Goal: Transaction & Acquisition: Book appointment/travel/reservation

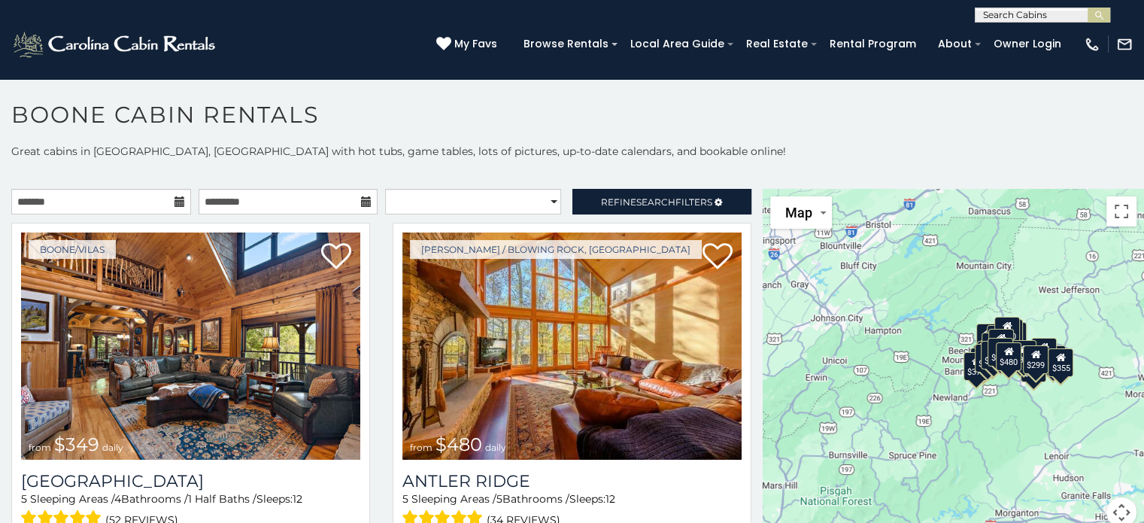
scroll to position [8, 0]
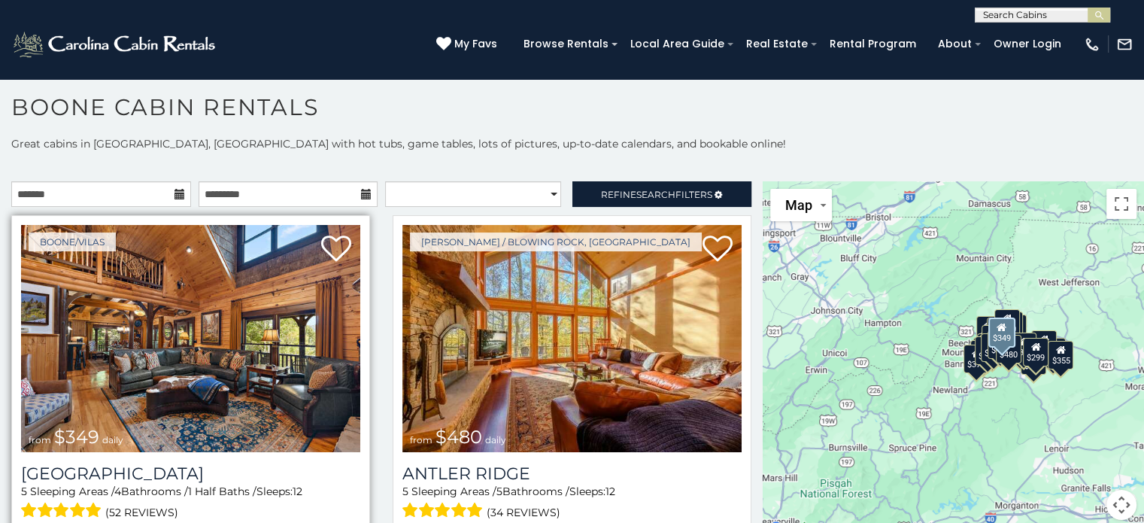
click at [160, 387] on img at bounding box center [190, 338] width 339 height 227
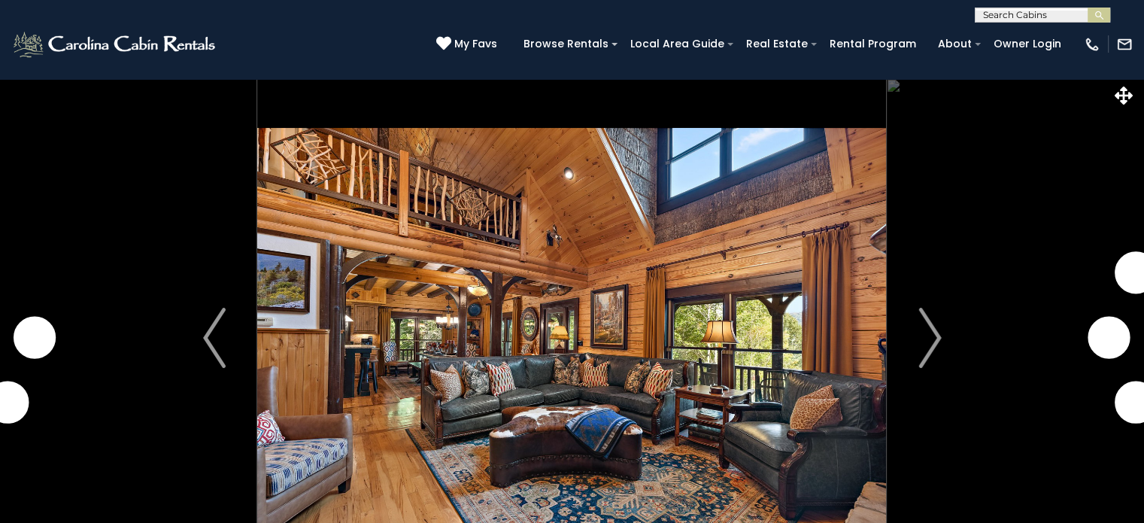
click at [933, 339] on img "Next" at bounding box center [930, 338] width 23 height 60
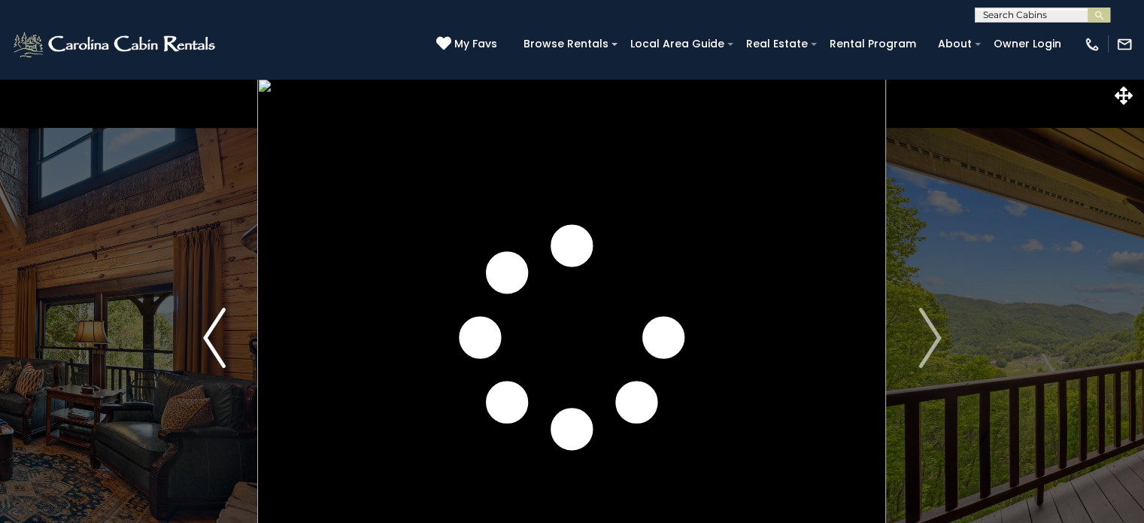
click at [200, 342] on button "Previous" at bounding box center [215, 337] width 87 height 519
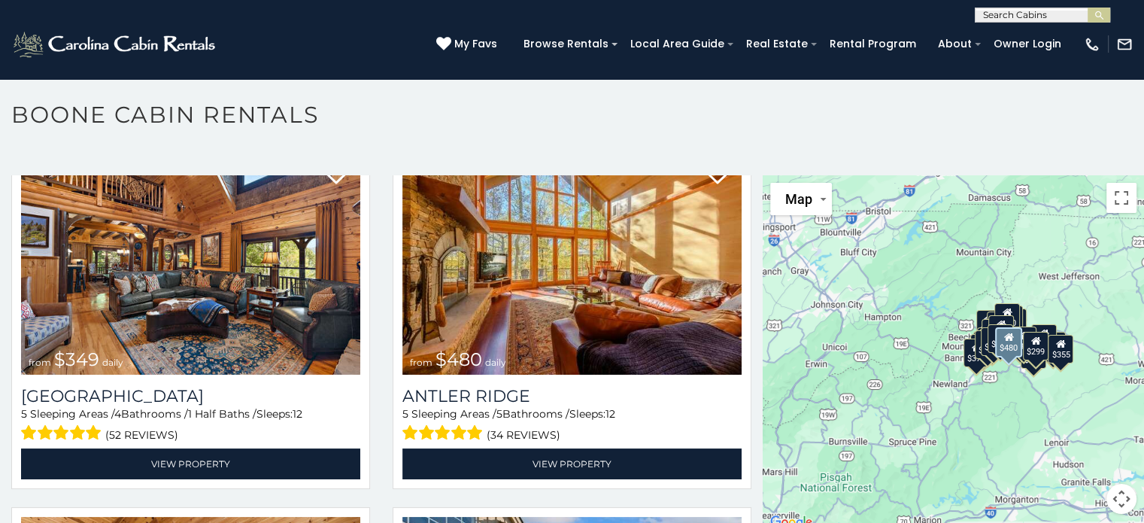
scroll to position [8, 0]
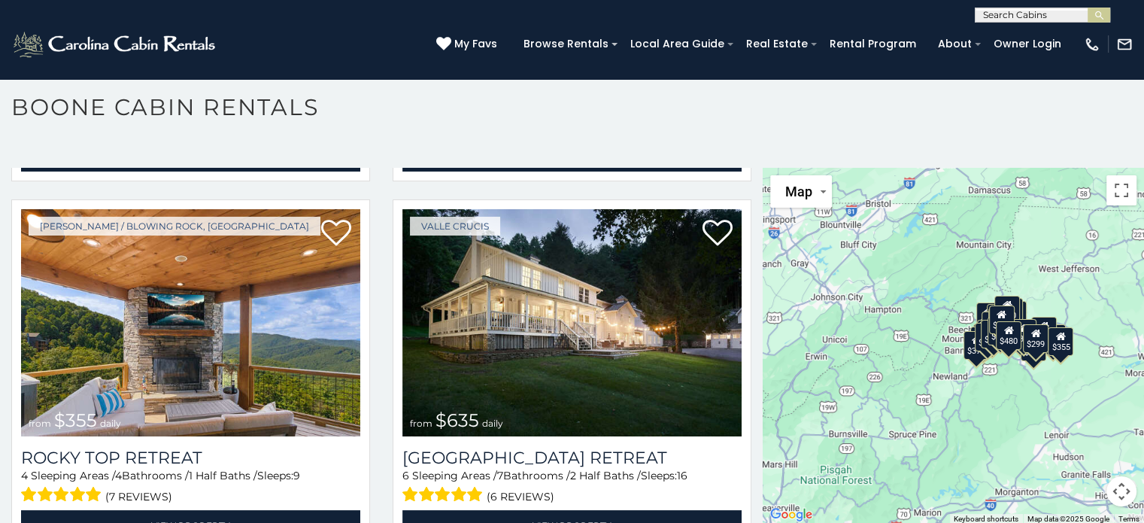
scroll to position [743, 0]
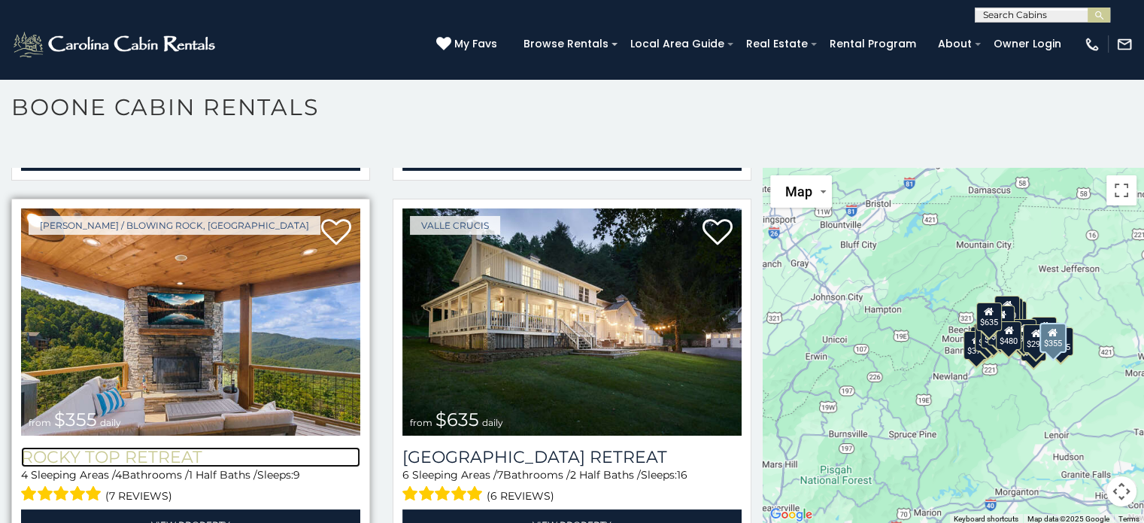
click at [160, 447] on h3 "Rocky Top Retreat" at bounding box center [190, 457] width 339 height 20
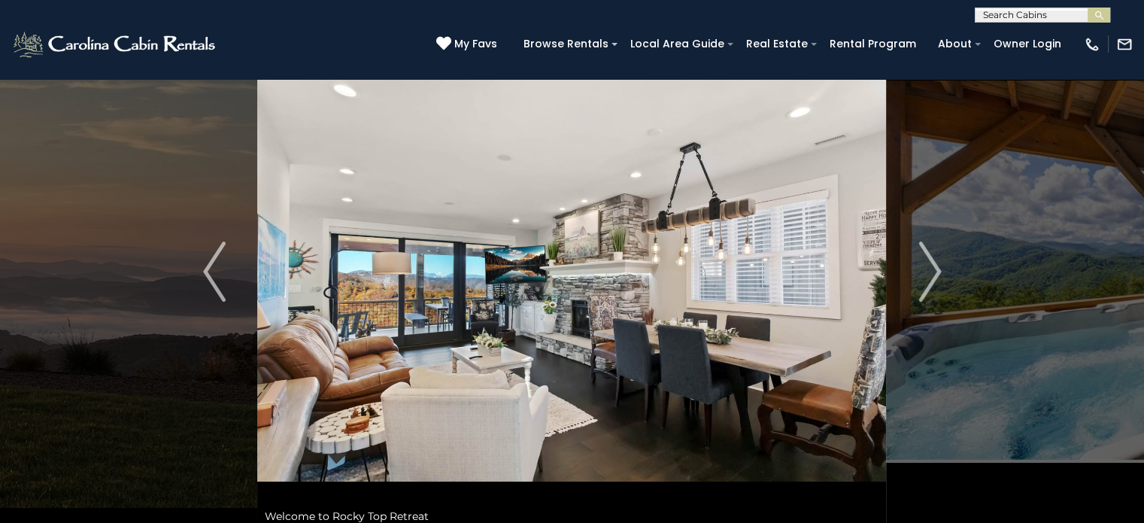
scroll to position [111, 0]
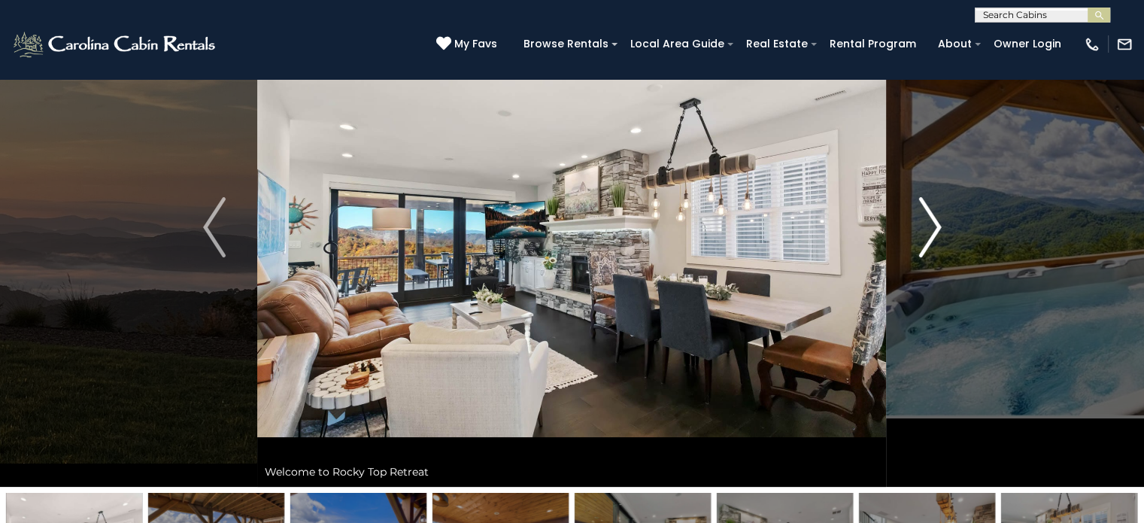
click at [932, 220] on img "Next" at bounding box center [930, 227] width 23 height 60
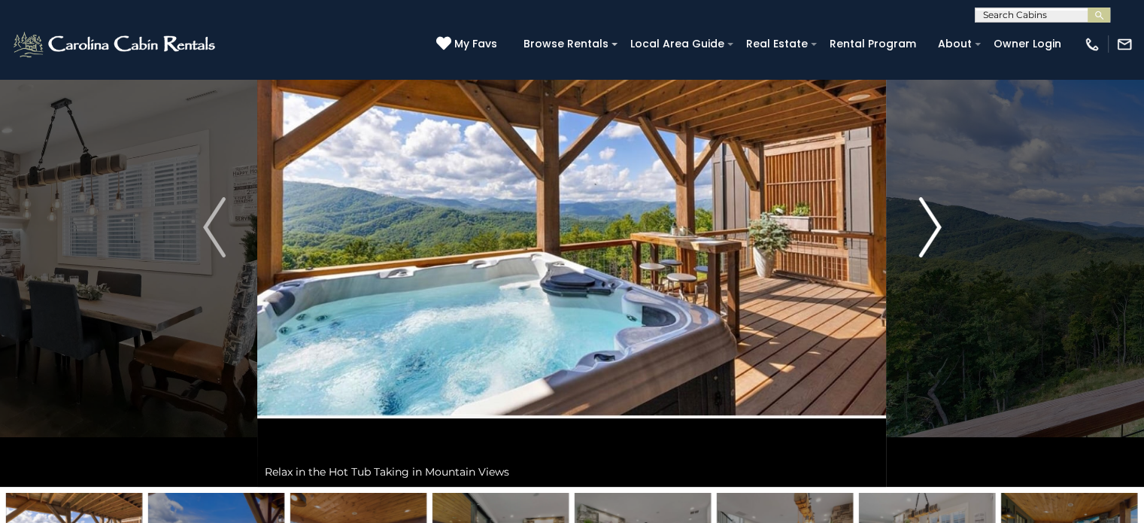
click at [932, 220] on img "Next" at bounding box center [930, 227] width 23 height 60
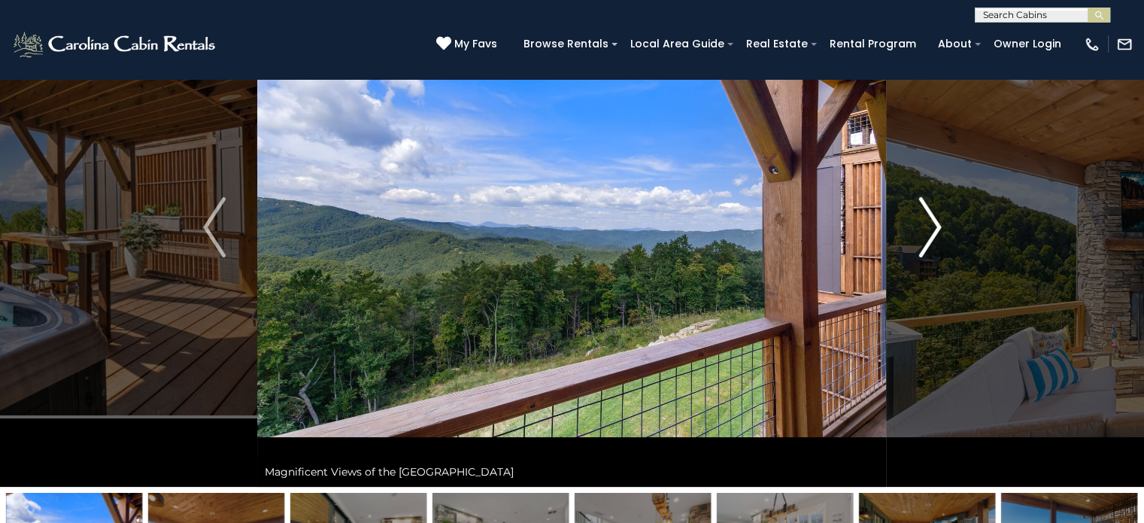
click at [932, 220] on img "Next" at bounding box center [930, 227] width 23 height 60
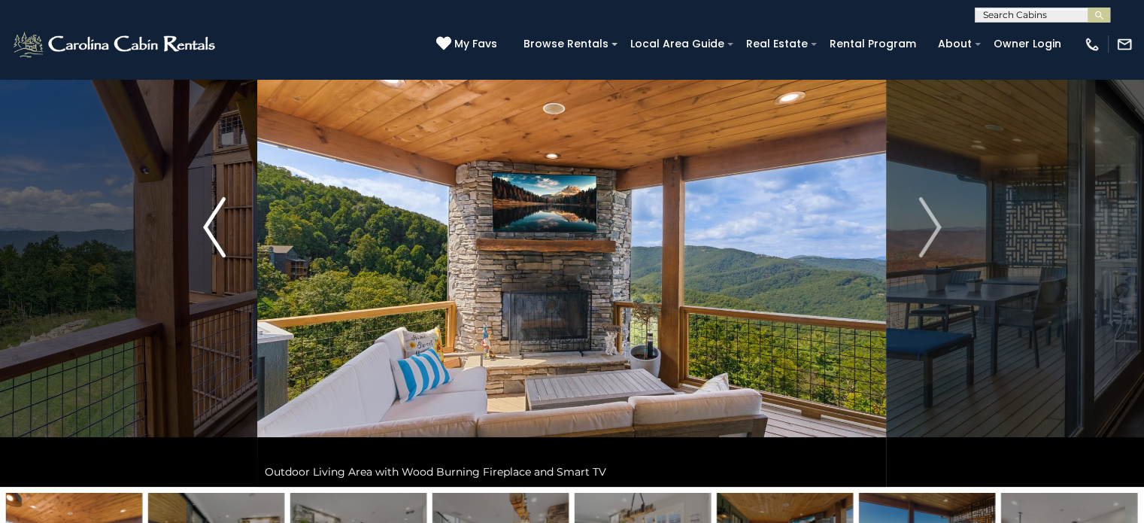
click at [206, 234] on img "Previous" at bounding box center [214, 227] width 23 height 60
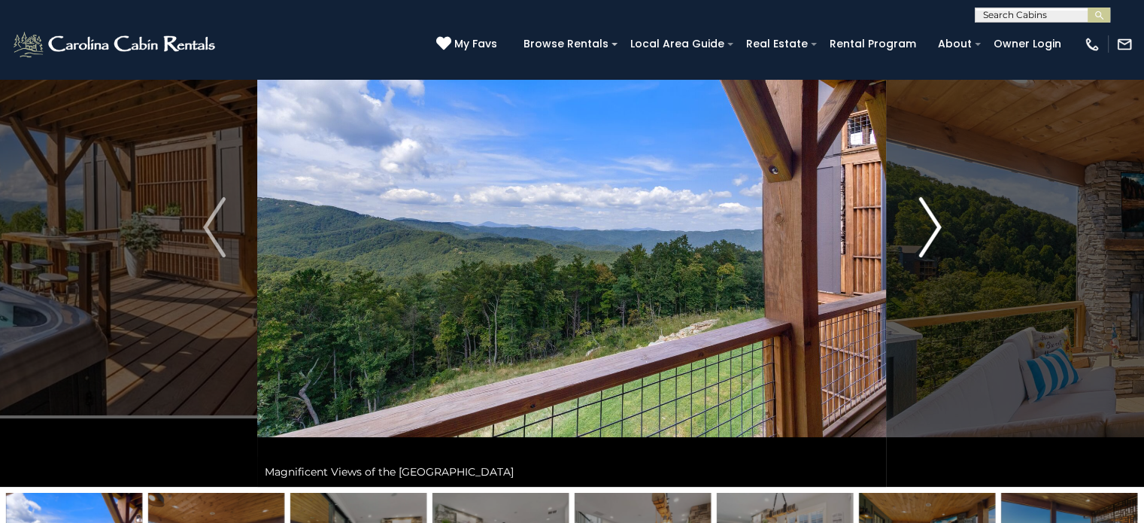
click at [924, 238] on img "Next" at bounding box center [930, 227] width 23 height 60
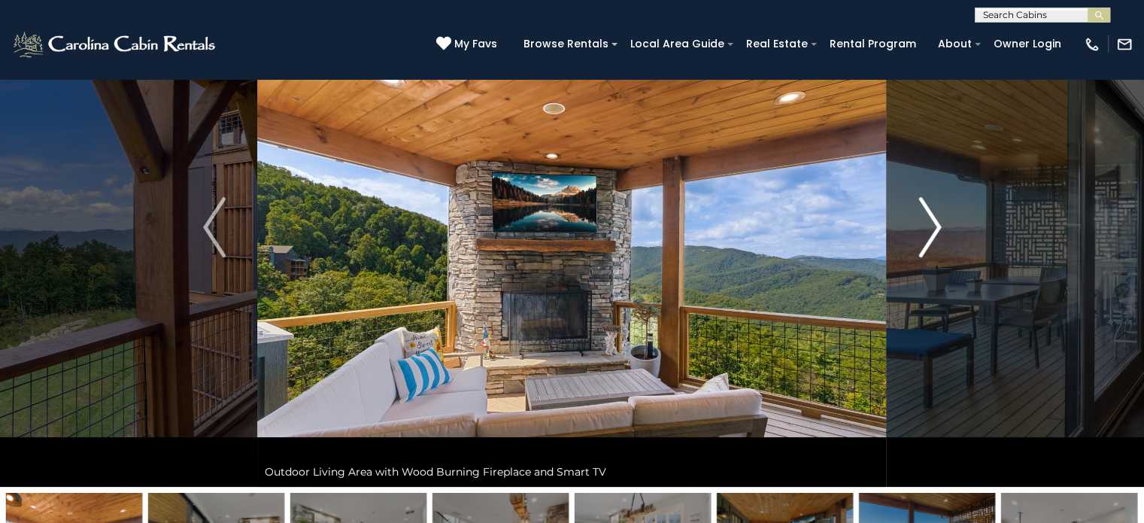
click at [924, 238] on img "Next" at bounding box center [930, 227] width 23 height 60
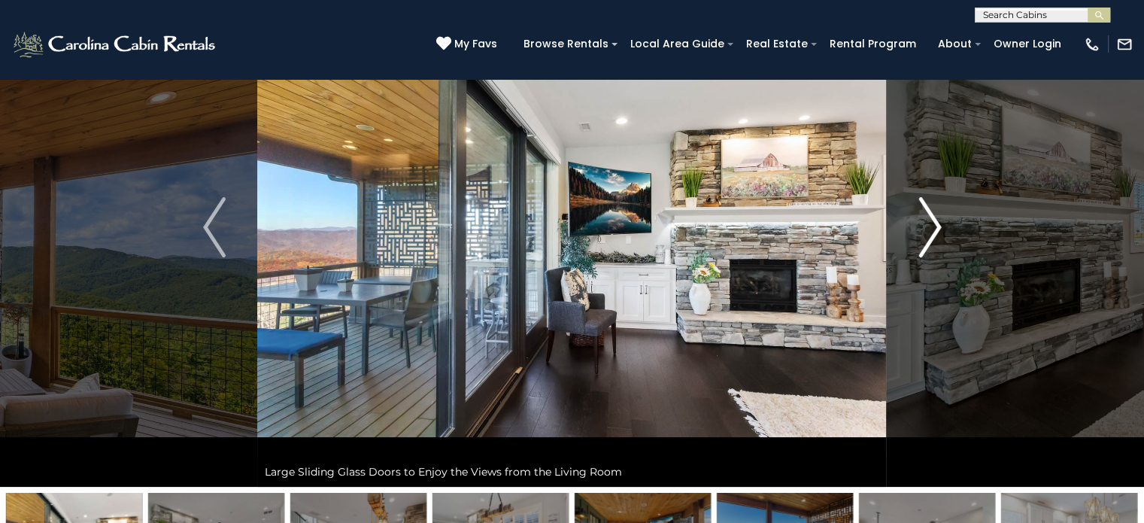
click at [924, 238] on img "Next" at bounding box center [930, 227] width 23 height 60
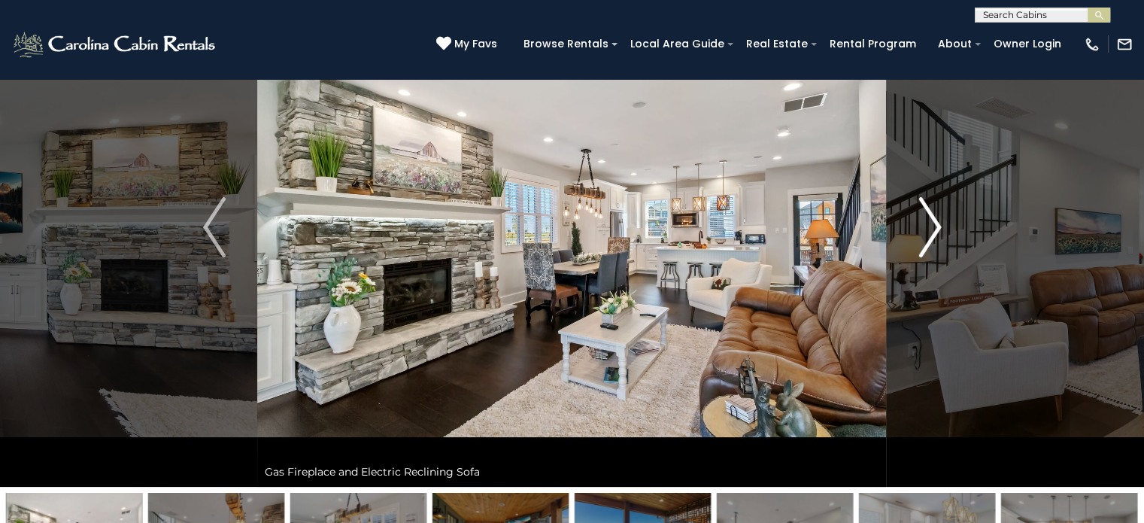
click at [924, 238] on img "Next" at bounding box center [930, 227] width 23 height 60
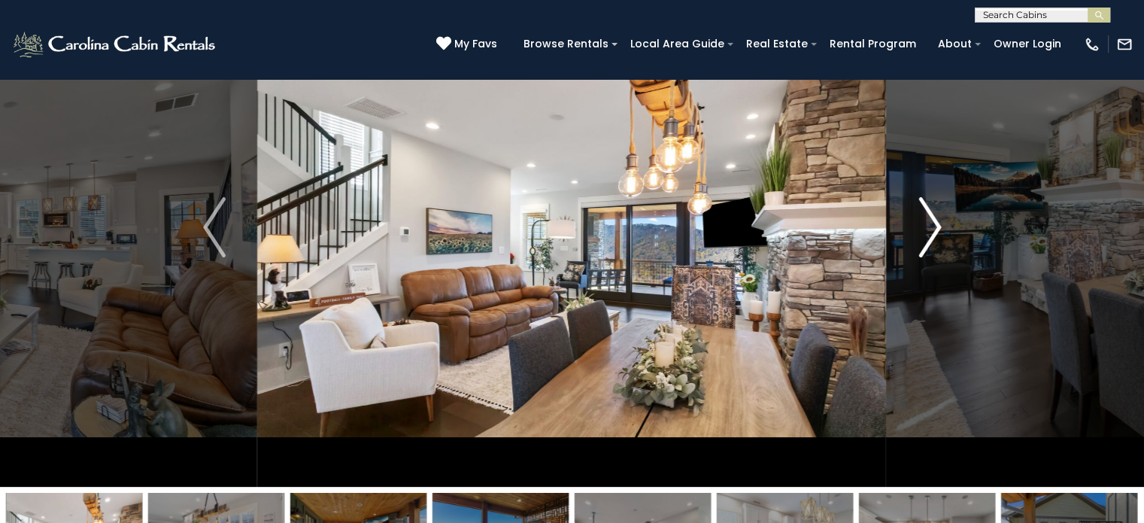
click at [924, 238] on img "Next" at bounding box center [930, 227] width 23 height 60
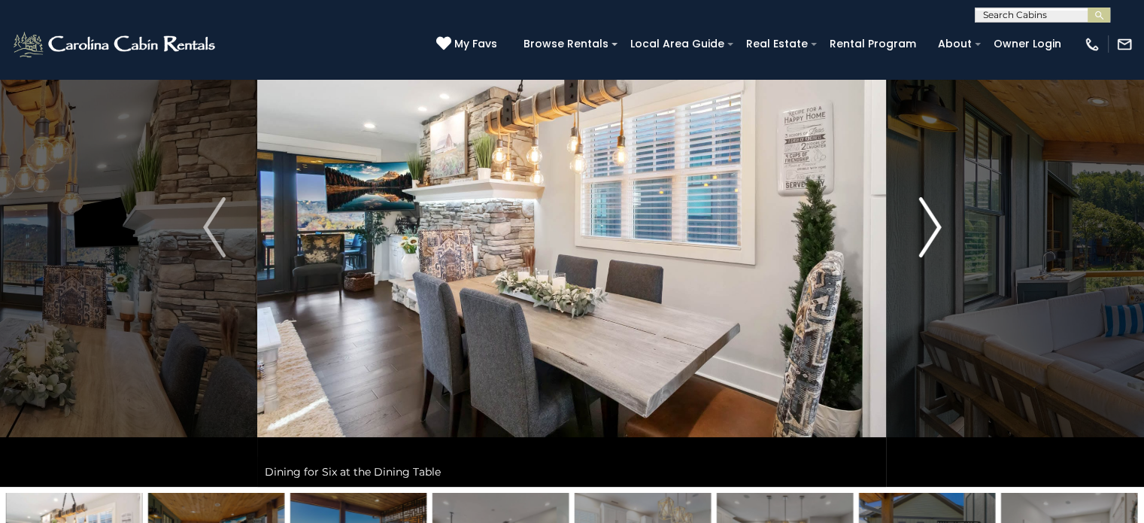
click at [924, 238] on img "Next" at bounding box center [930, 227] width 23 height 60
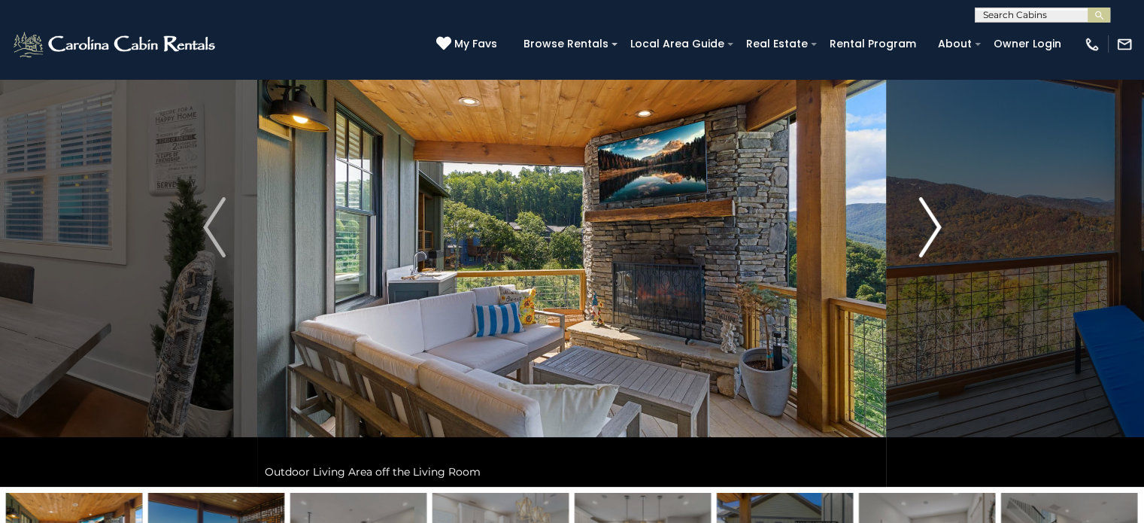
click at [924, 238] on img "Next" at bounding box center [930, 227] width 23 height 60
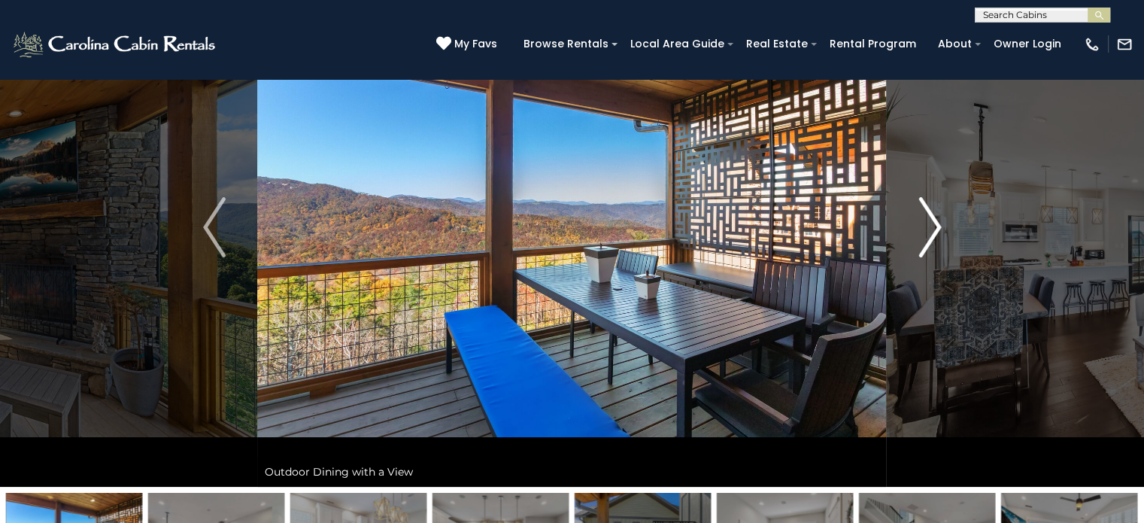
click at [924, 238] on img "Next" at bounding box center [930, 227] width 23 height 60
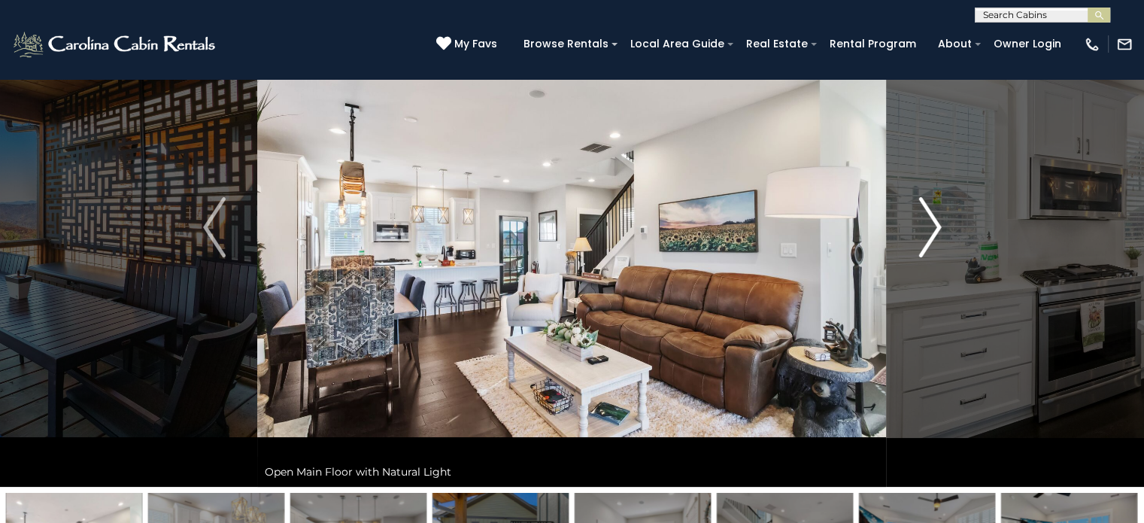
click at [924, 238] on img "Next" at bounding box center [930, 227] width 23 height 60
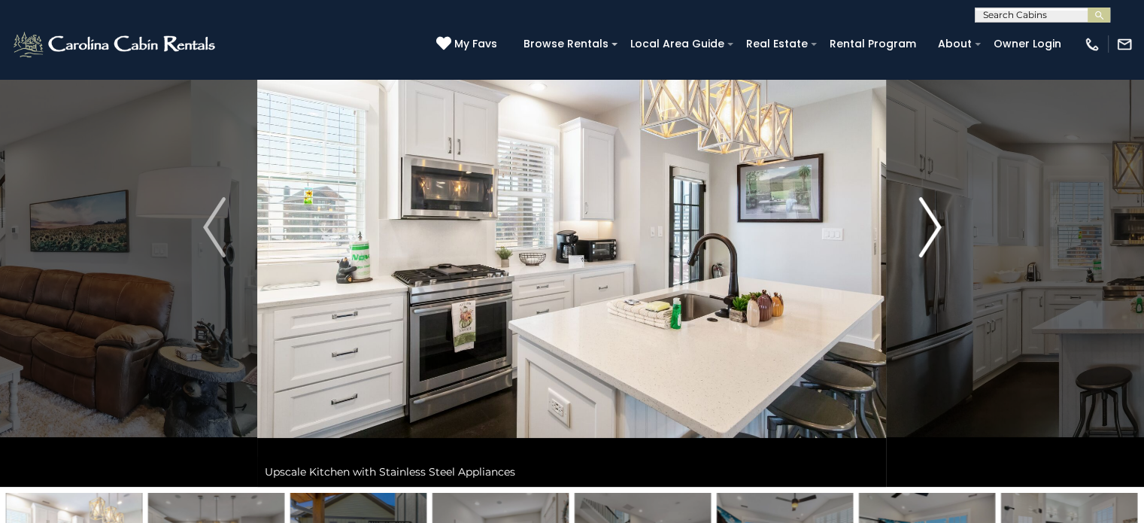
click at [924, 238] on img "Next" at bounding box center [930, 227] width 23 height 60
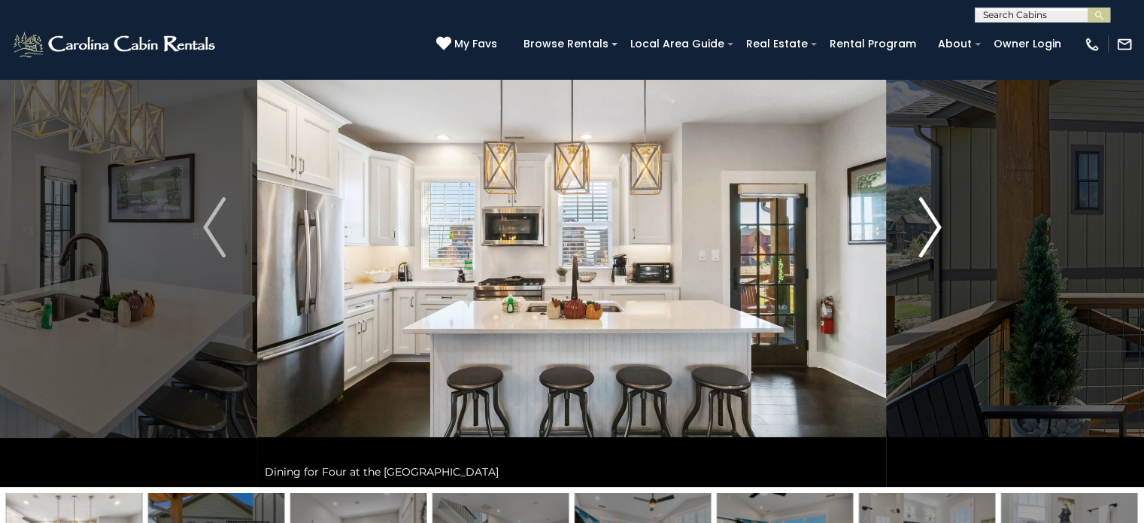
click at [924, 238] on img "Next" at bounding box center [930, 227] width 23 height 60
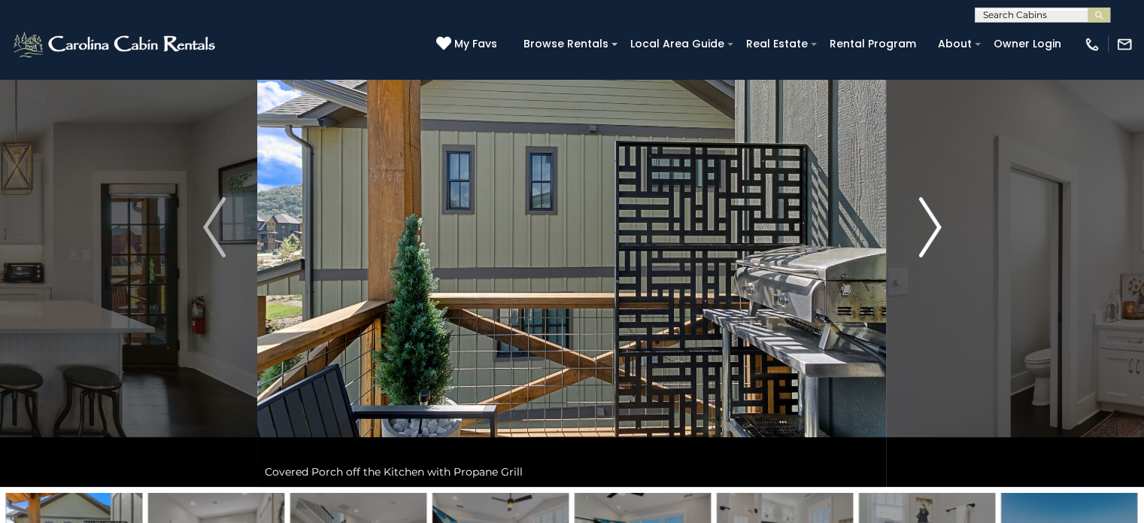
click at [924, 238] on img "Next" at bounding box center [930, 227] width 23 height 60
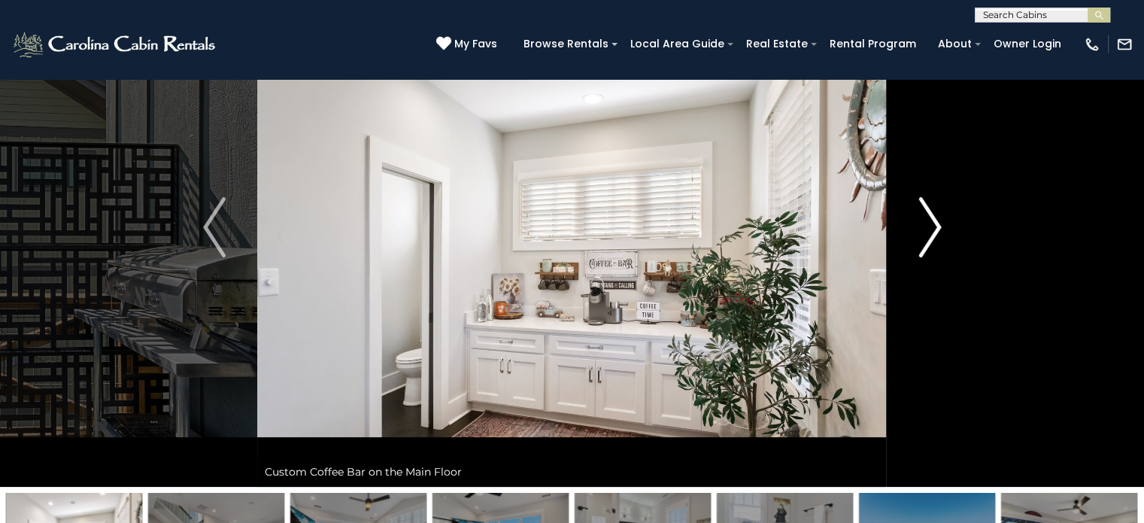
click at [924, 238] on img "Next" at bounding box center [930, 227] width 23 height 60
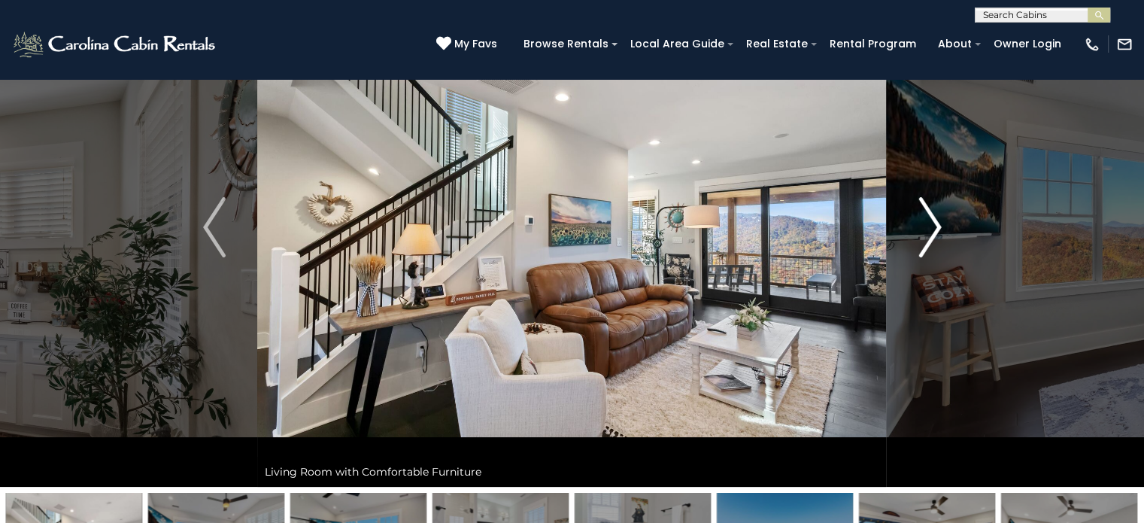
click at [924, 238] on img "Next" at bounding box center [930, 227] width 23 height 60
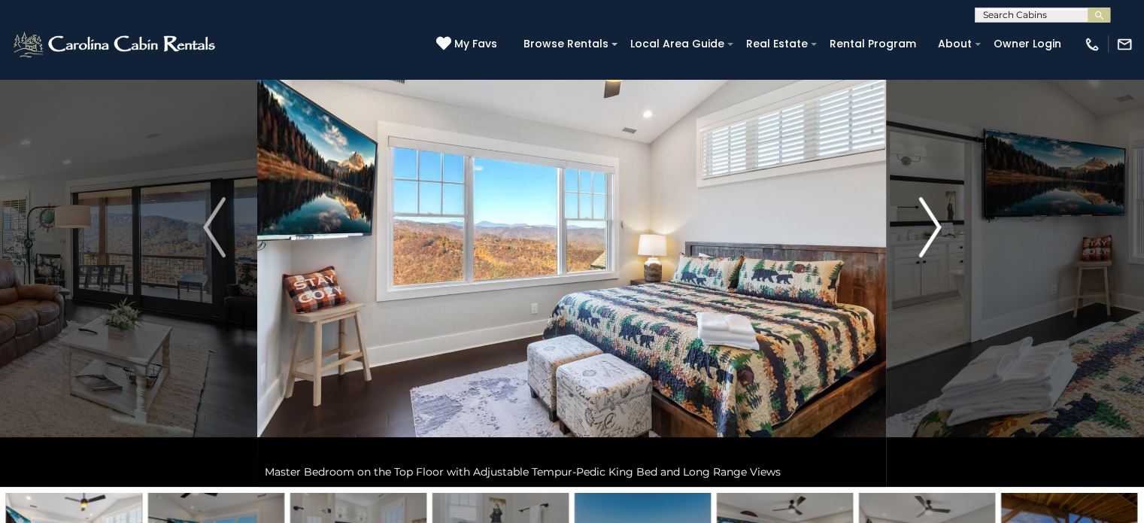
click at [924, 238] on img "Next" at bounding box center [930, 227] width 23 height 60
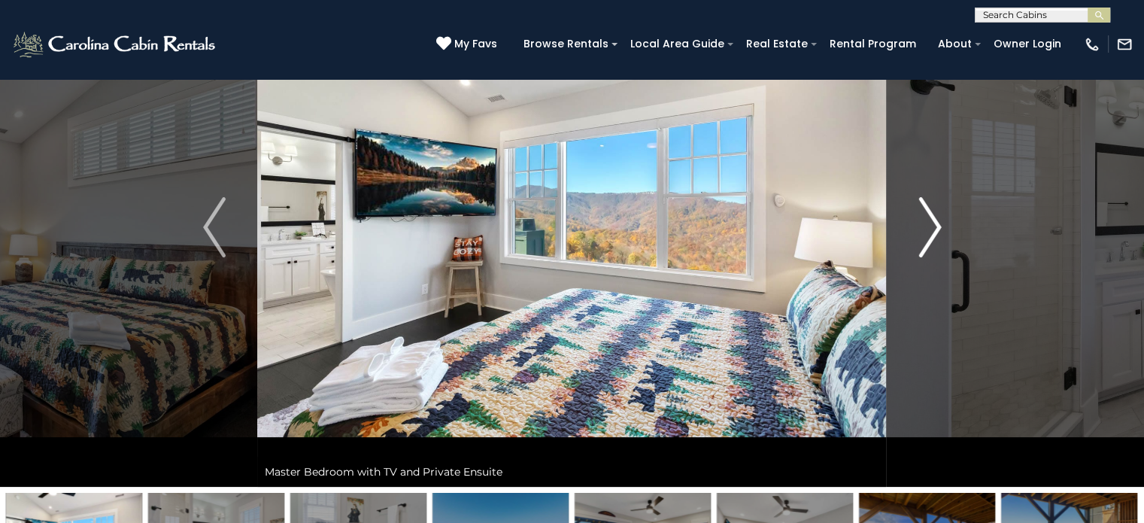
click at [924, 238] on img "Next" at bounding box center [930, 227] width 23 height 60
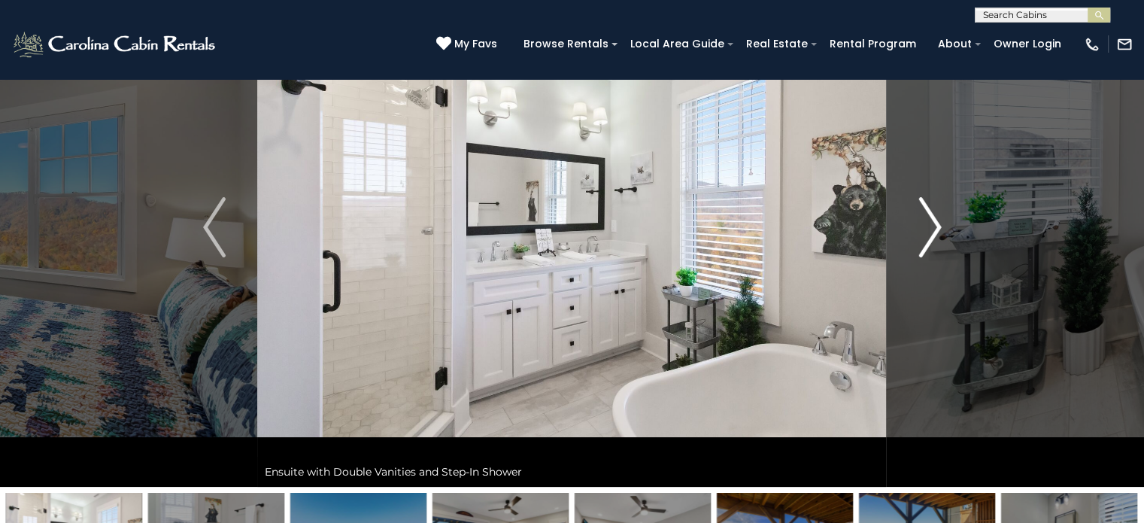
click at [924, 238] on img "Next" at bounding box center [930, 227] width 23 height 60
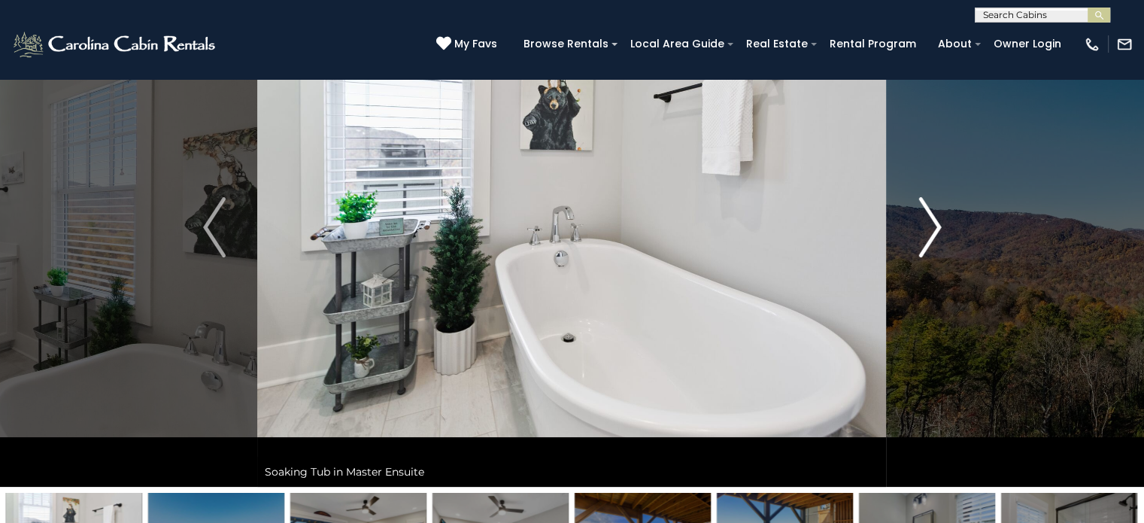
click at [924, 238] on img "Next" at bounding box center [930, 227] width 23 height 60
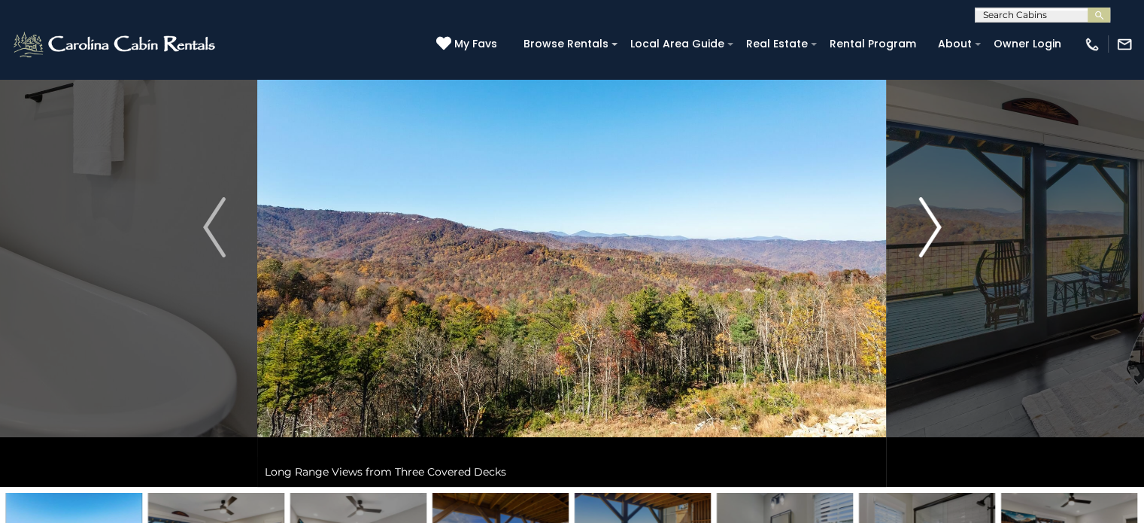
click at [924, 238] on img "Next" at bounding box center [930, 227] width 23 height 60
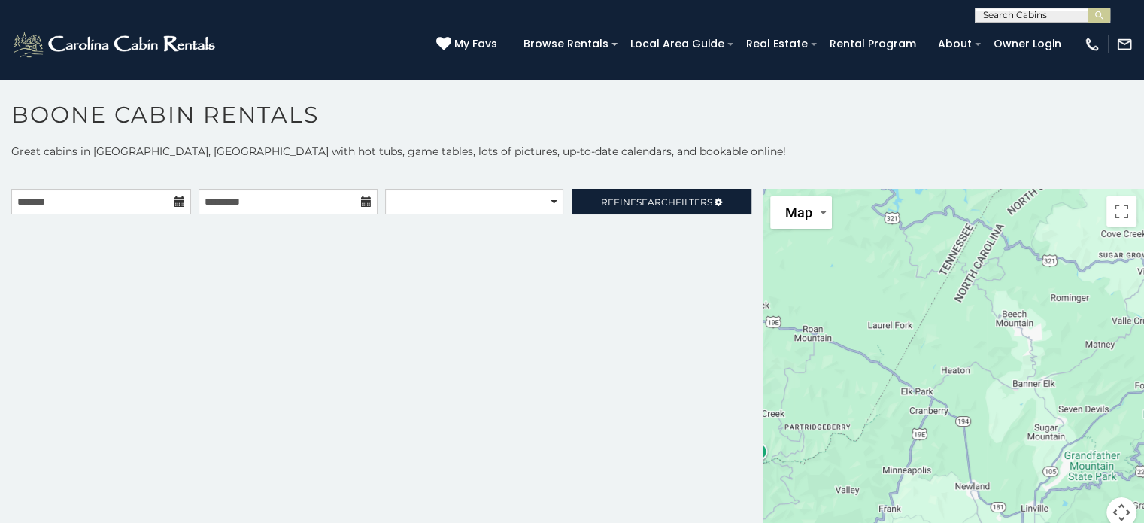
scroll to position [8, 0]
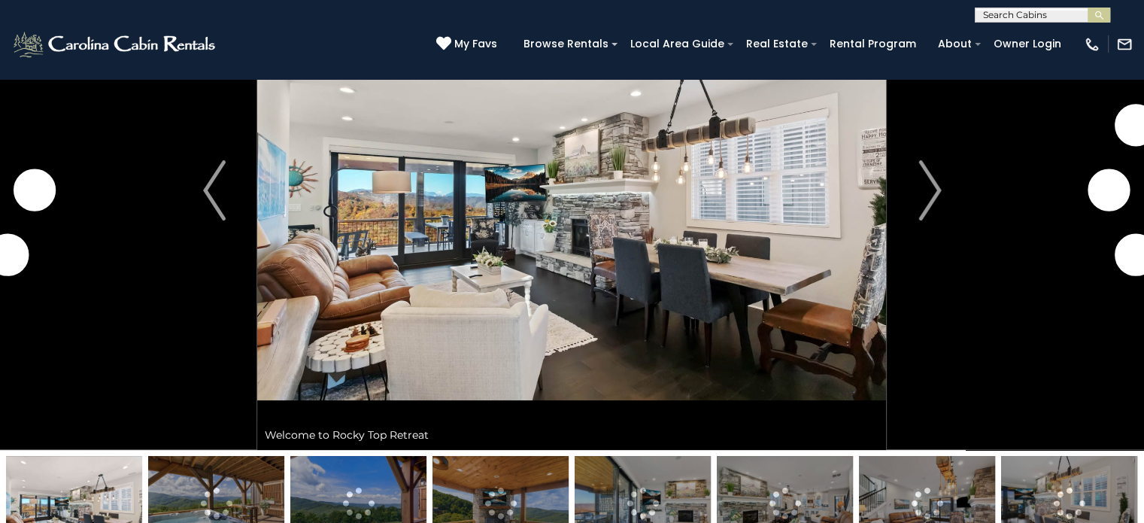
scroll to position [127, 0]
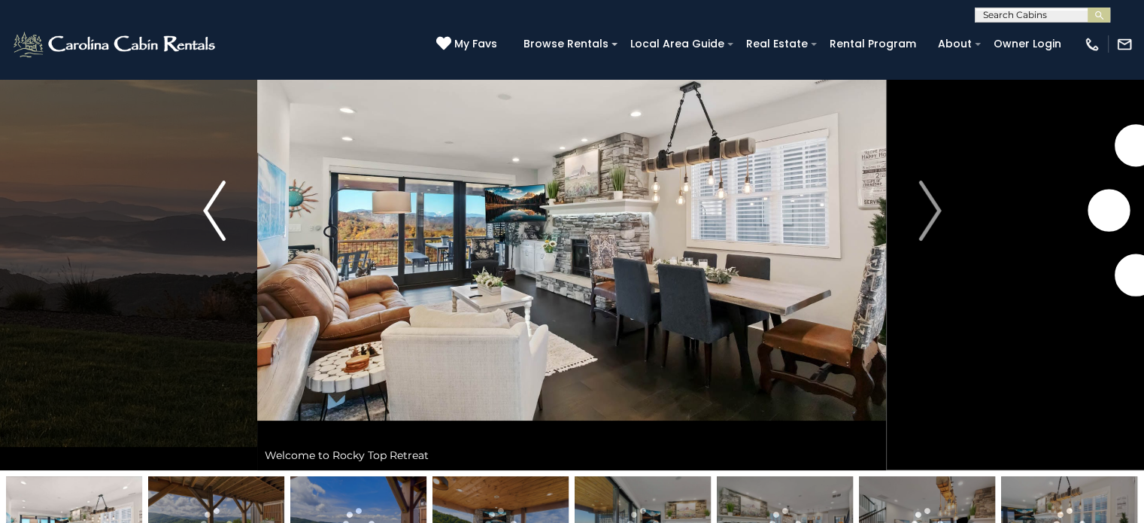
click at [218, 211] on img "Previous" at bounding box center [214, 211] width 23 height 60
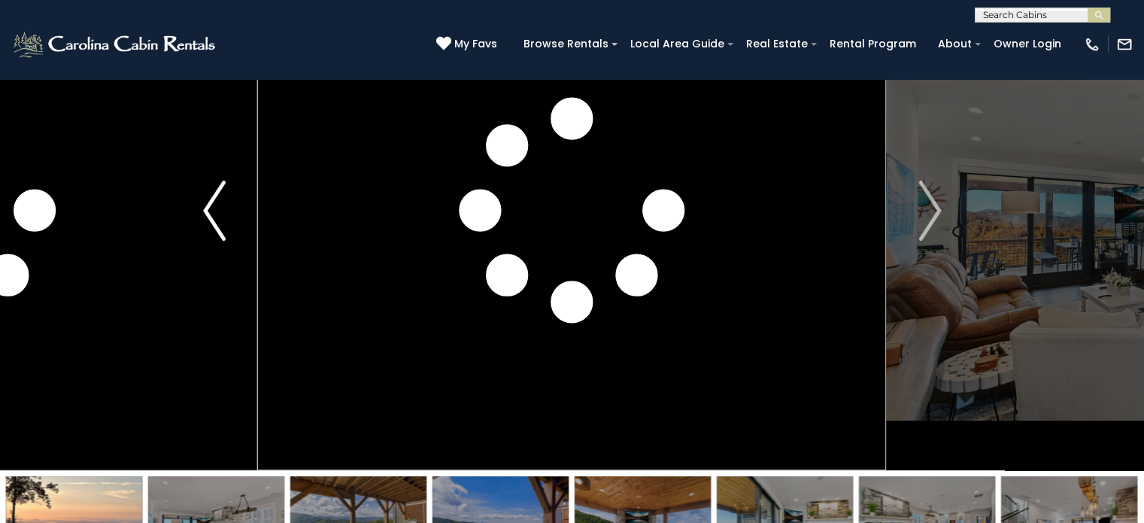
drag, startPoint x: 218, startPoint y: 211, endPoint x: 204, endPoint y: 210, distance: 14.4
click at [204, 210] on img "Previous" at bounding box center [214, 211] width 23 height 60
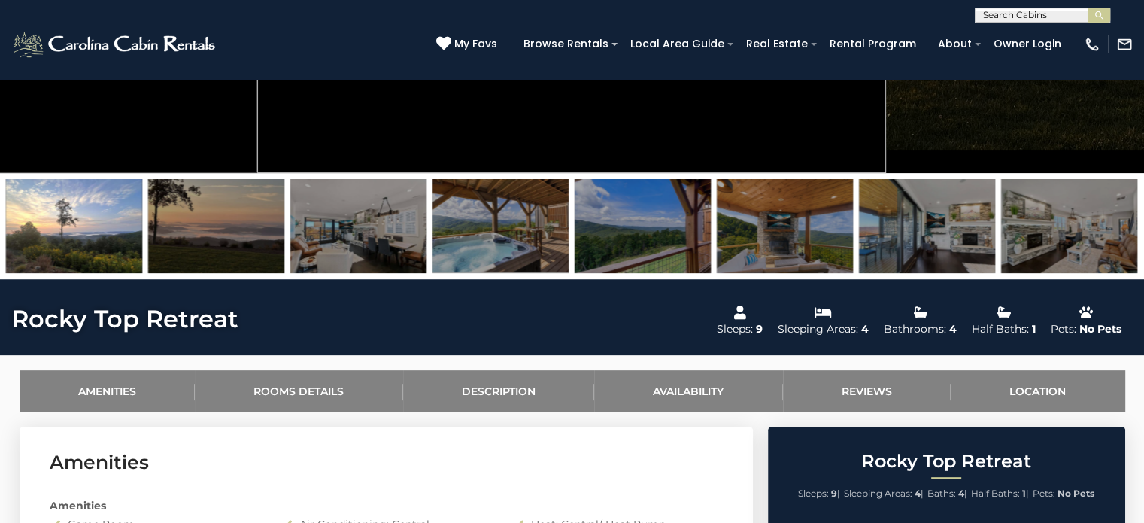
scroll to position [437, 0]
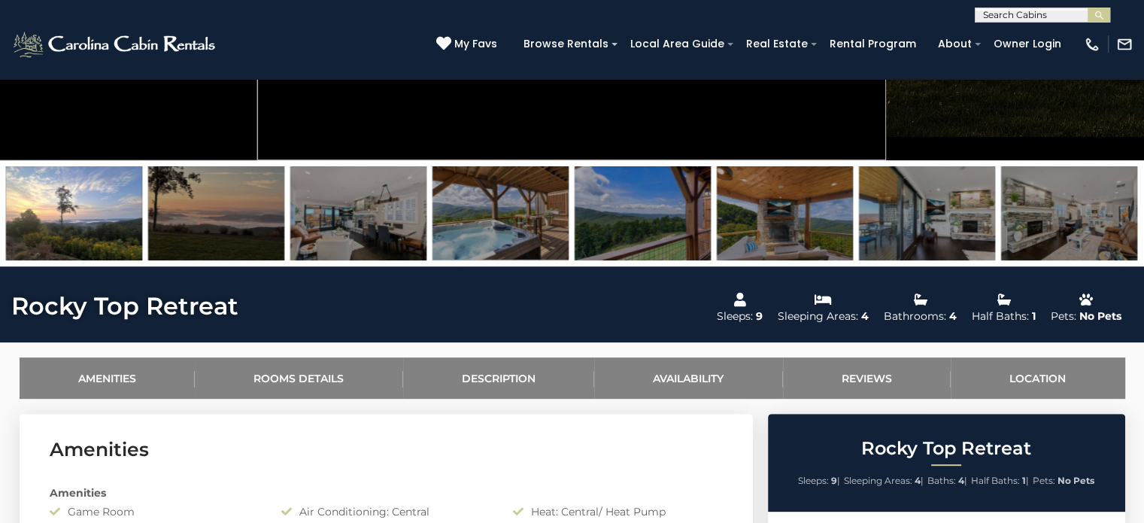
drag, startPoint x: 1104, startPoint y: 222, endPoint x: 912, endPoint y: 223, distance: 191.8
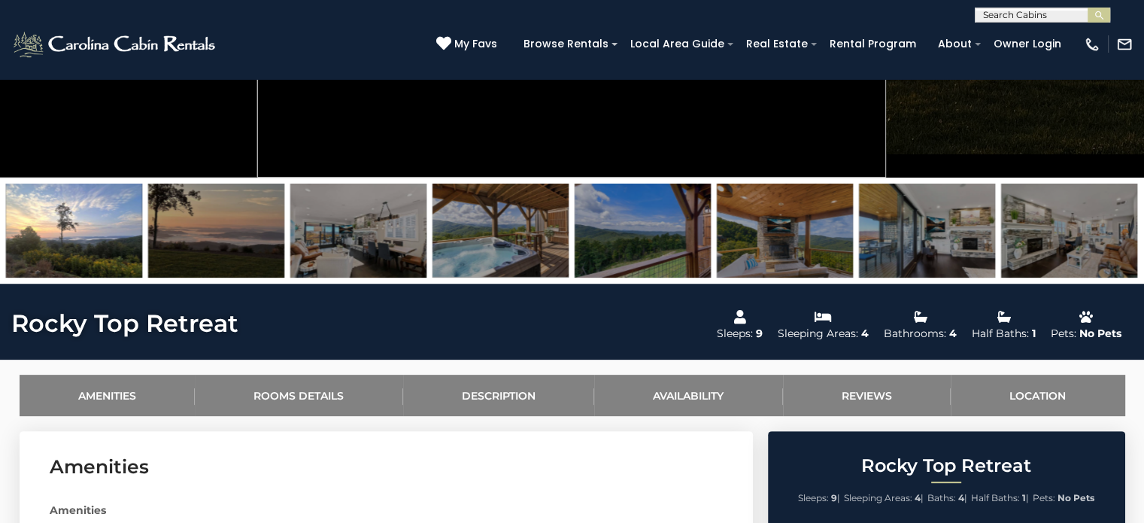
scroll to position [0, 0]
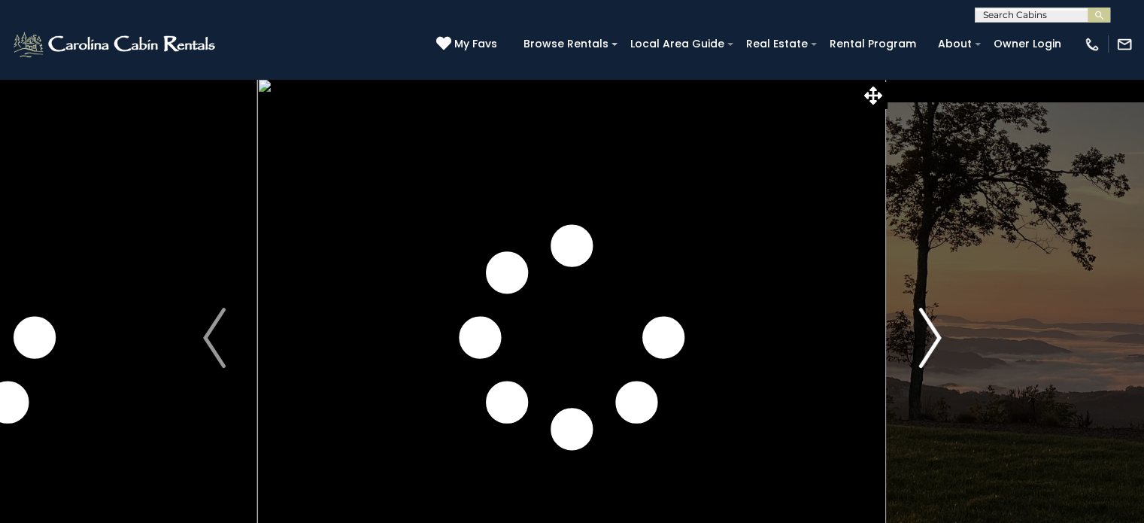
click at [920, 315] on img "Next" at bounding box center [930, 338] width 23 height 60
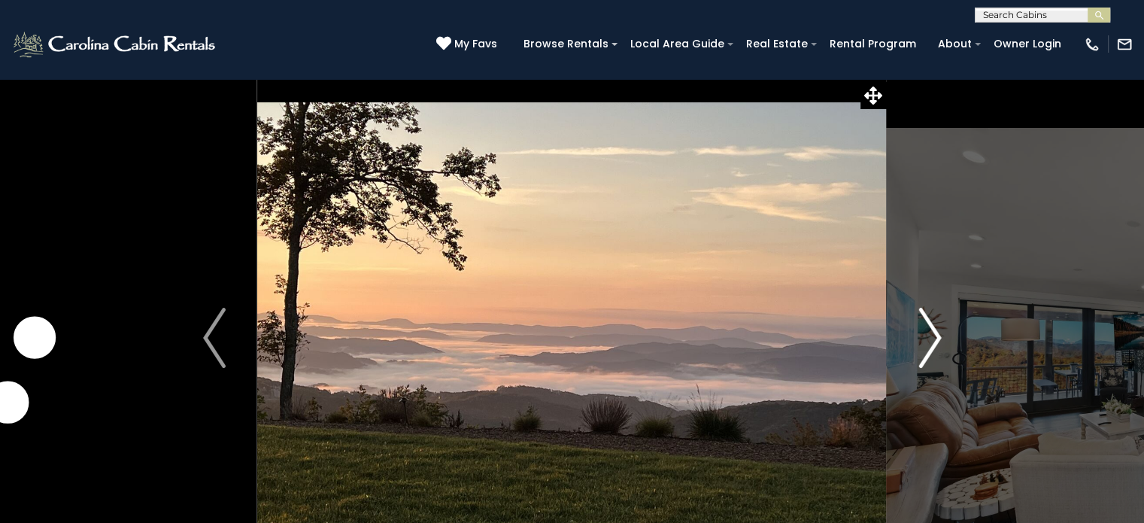
drag, startPoint x: 920, startPoint y: 315, endPoint x: 928, endPoint y: 268, distance: 48.0
click at [928, 268] on button "Next" at bounding box center [930, 337] width 87 height 519
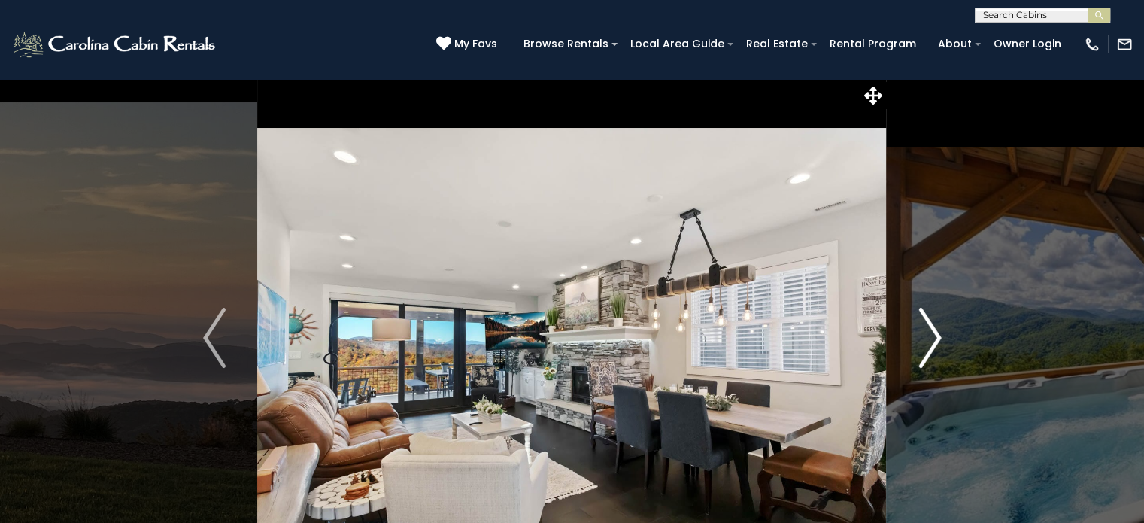
click at [923, 321] on img "Next" at bounding box center [930, 338] width 23 height 60
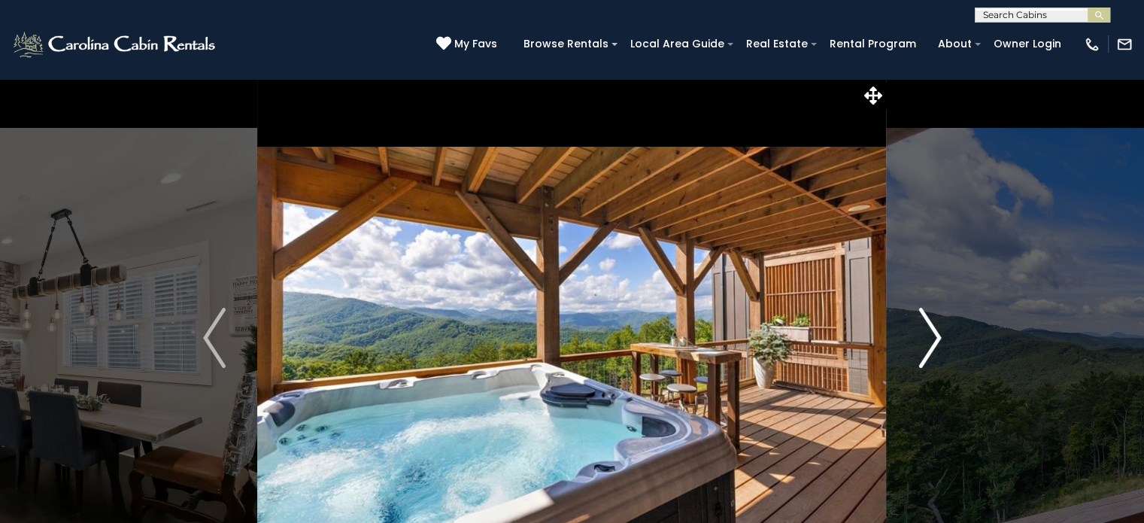
click at [923, 321] on img "Next" at bounding box center [930, 338] width 23 height 60
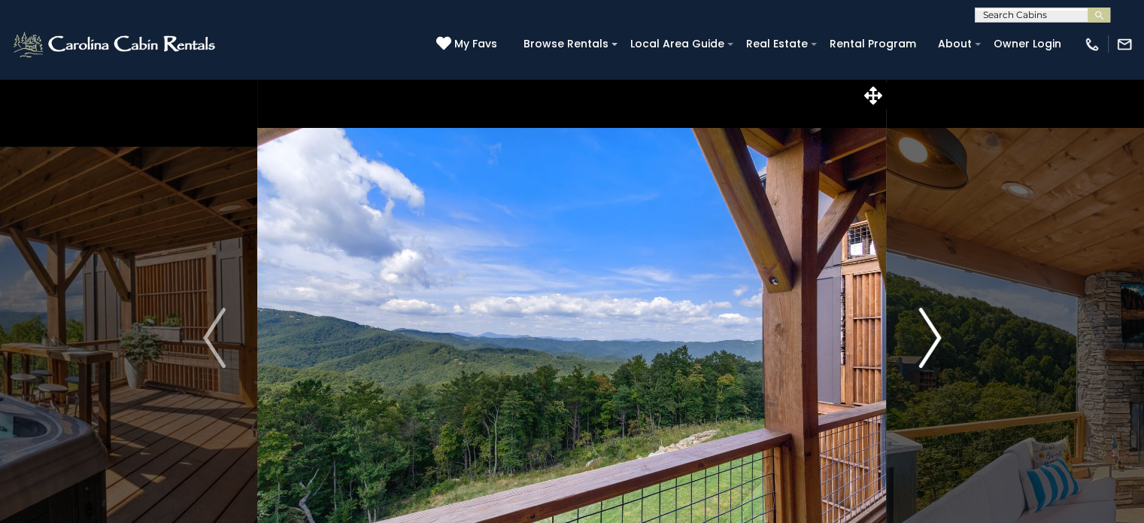
click at [923, 321] on img "Next" at bounding box center [930, 338] width 23 height 60
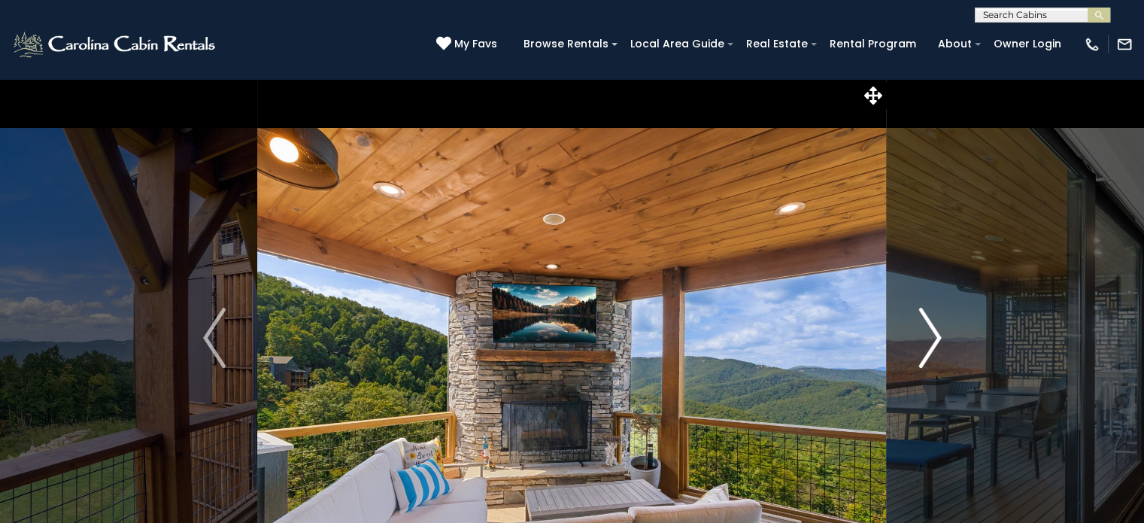
click at [923, 321] on img "Next" at bounding box center [930, 338] width 23 height 60
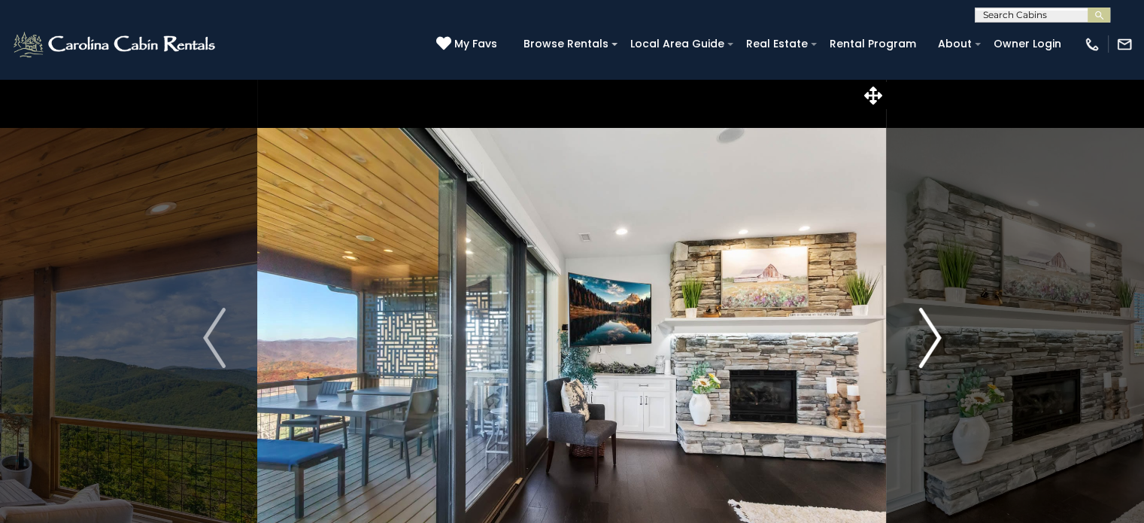
click at [923, 321] on img "Next" at bounding box center [930, 338] width 23 height 60
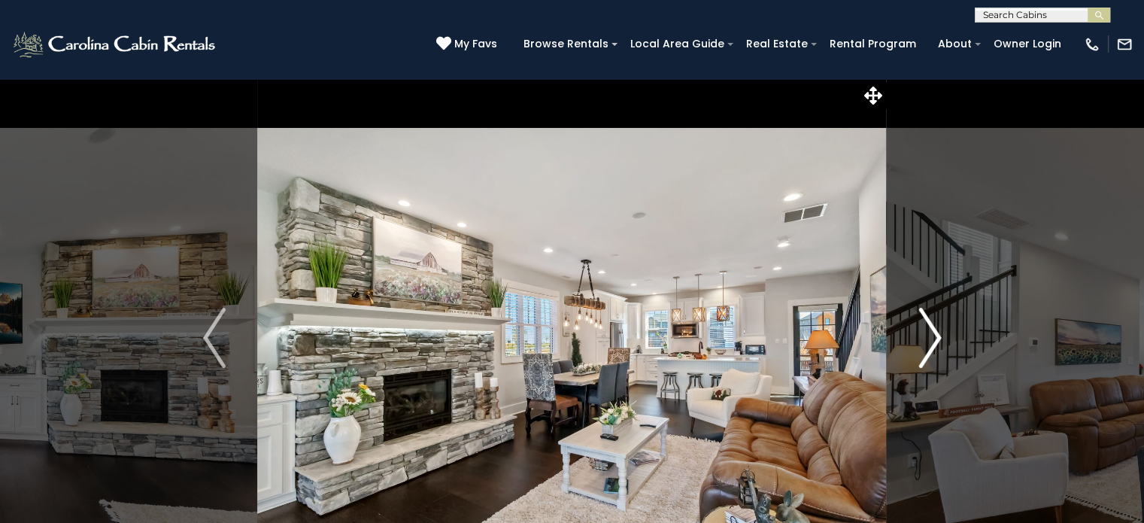
click at [923, 321] on img "Next" at bounding box center [930, 338] width 23 height 60
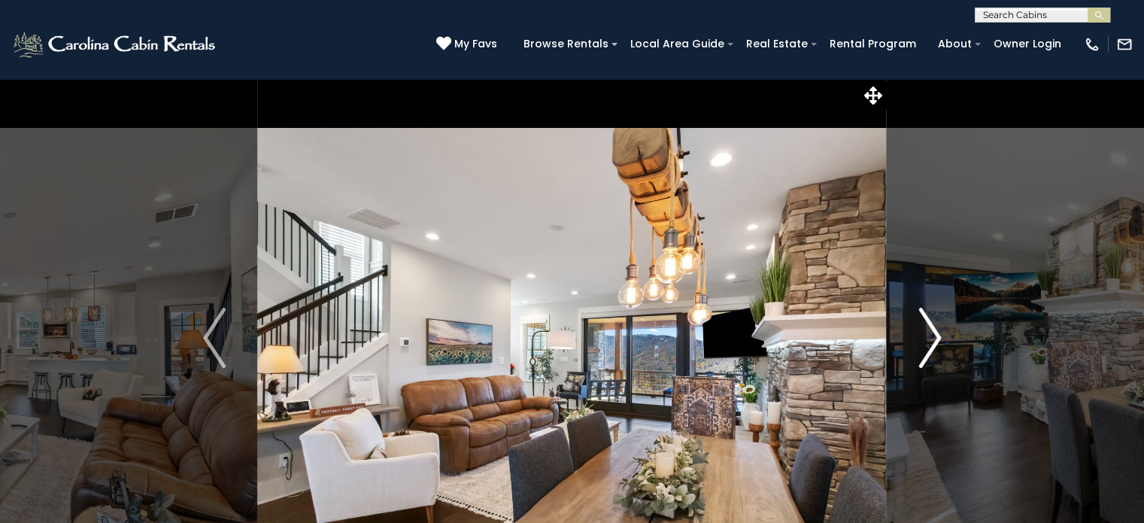
click at [923, 321] on img "Next" at bounding box center [930, 338] width 23 height 60
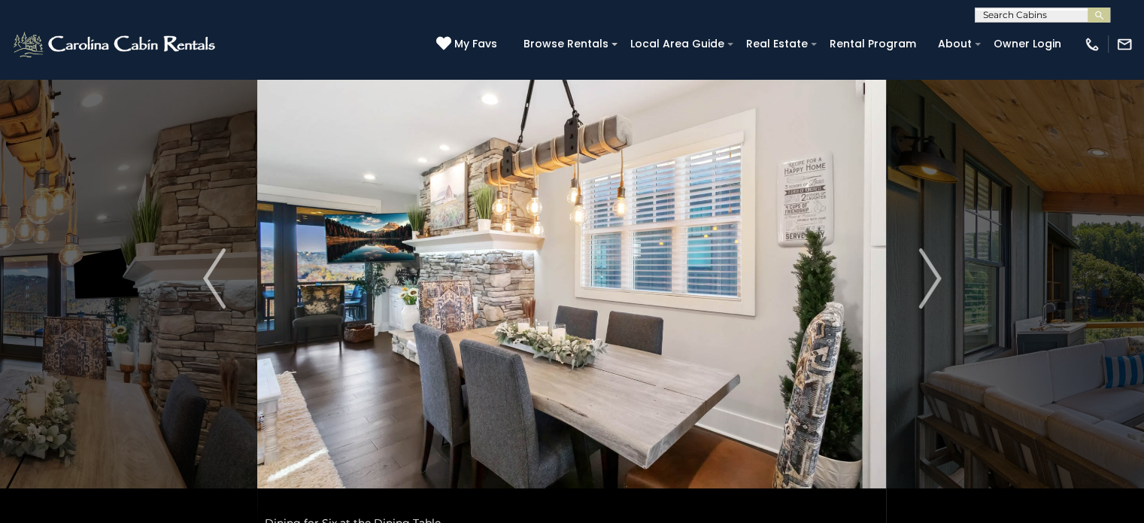
scroll to position [85, 0]
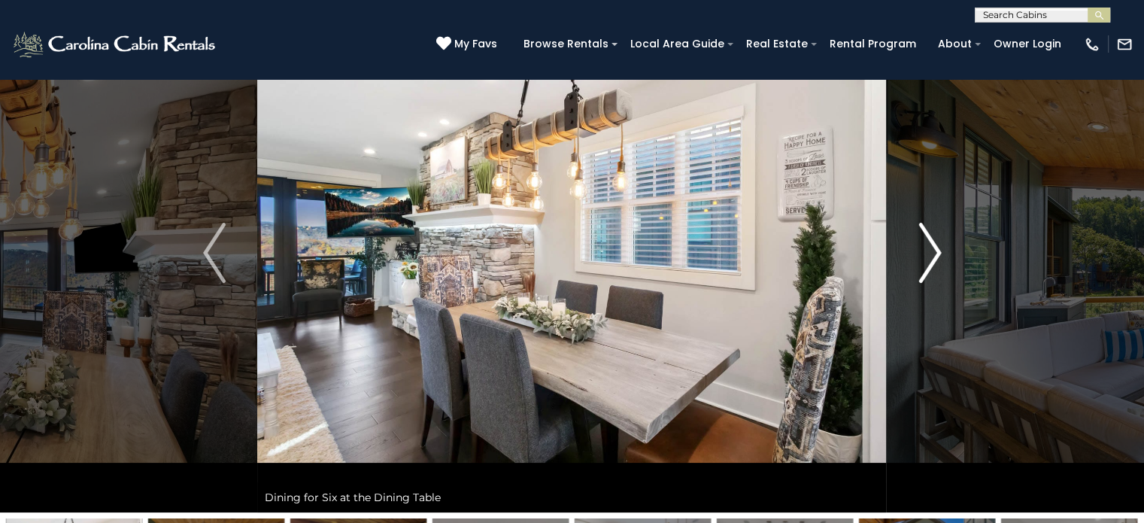
click at [946, 235] on button "Next" at bounding box center [930, 252] width 87 height 519
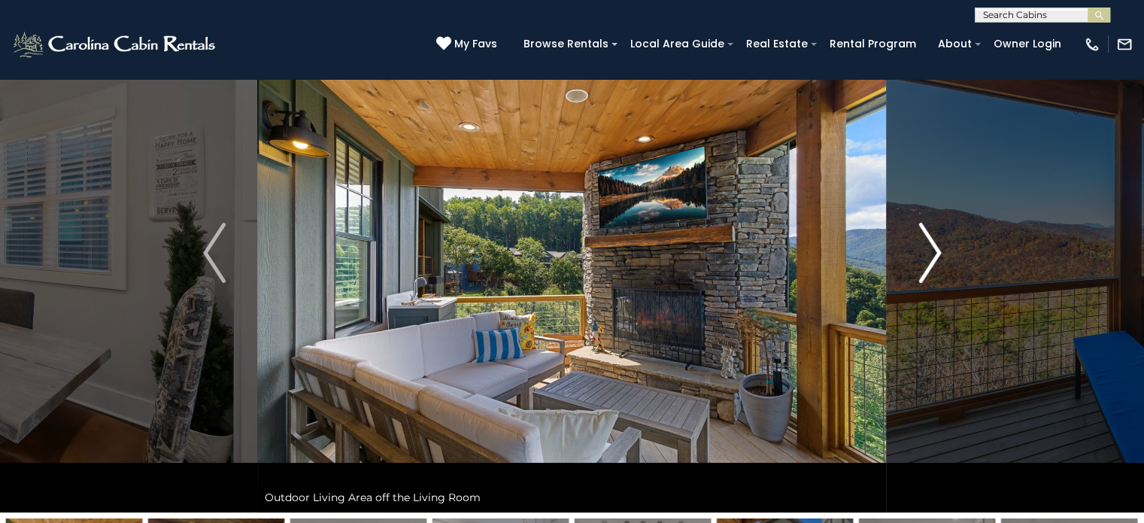
click at [928, 255] on img "Next" at bounding box center [930, 253] width 23 height 60
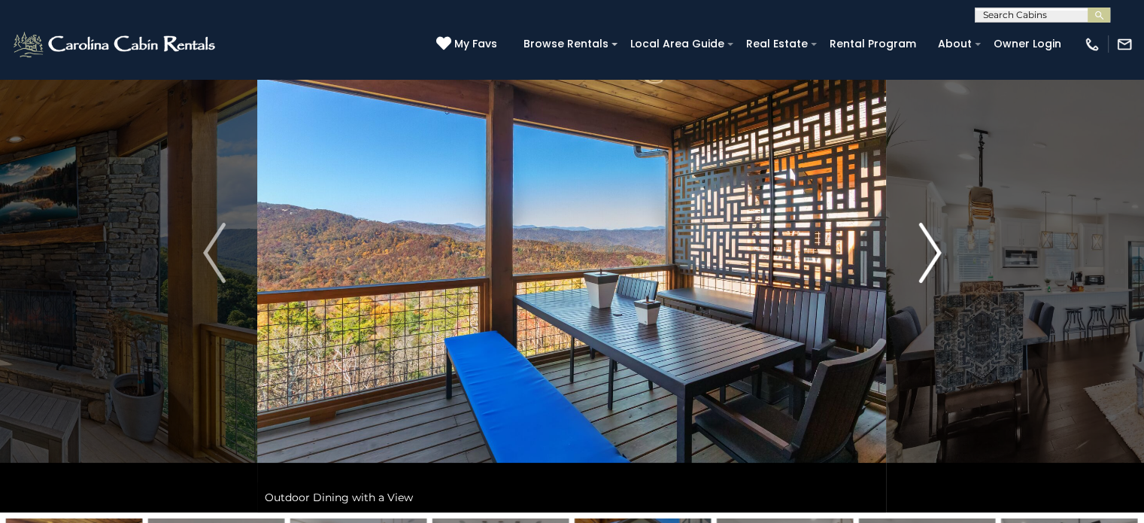
click at [926, 255] on img "Next" at bounding box center [930, 253] width 23 height 60
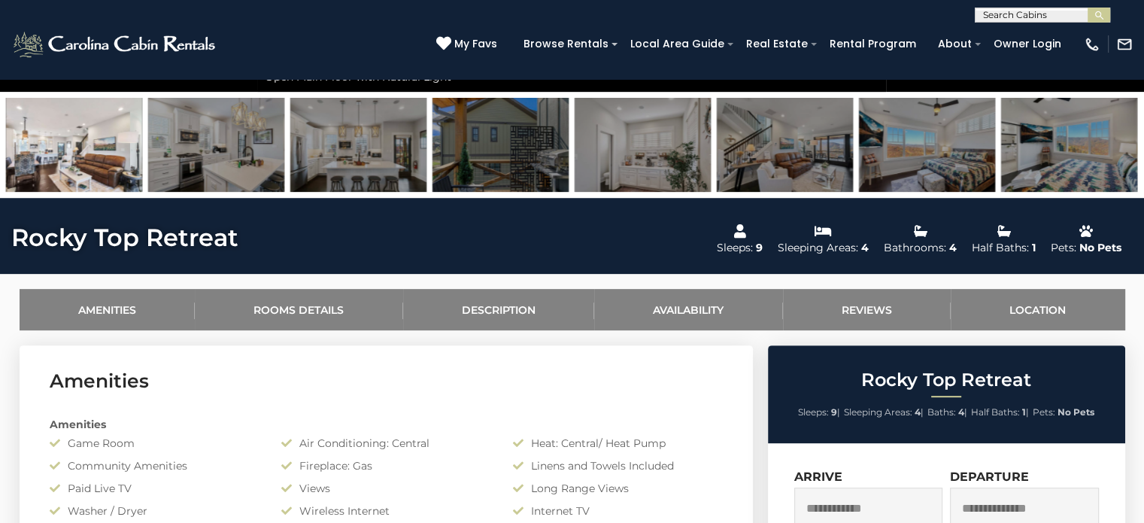
scroll to position [429, 0]
